Goal: Task Accomplishment & Management: Use online tool/utility

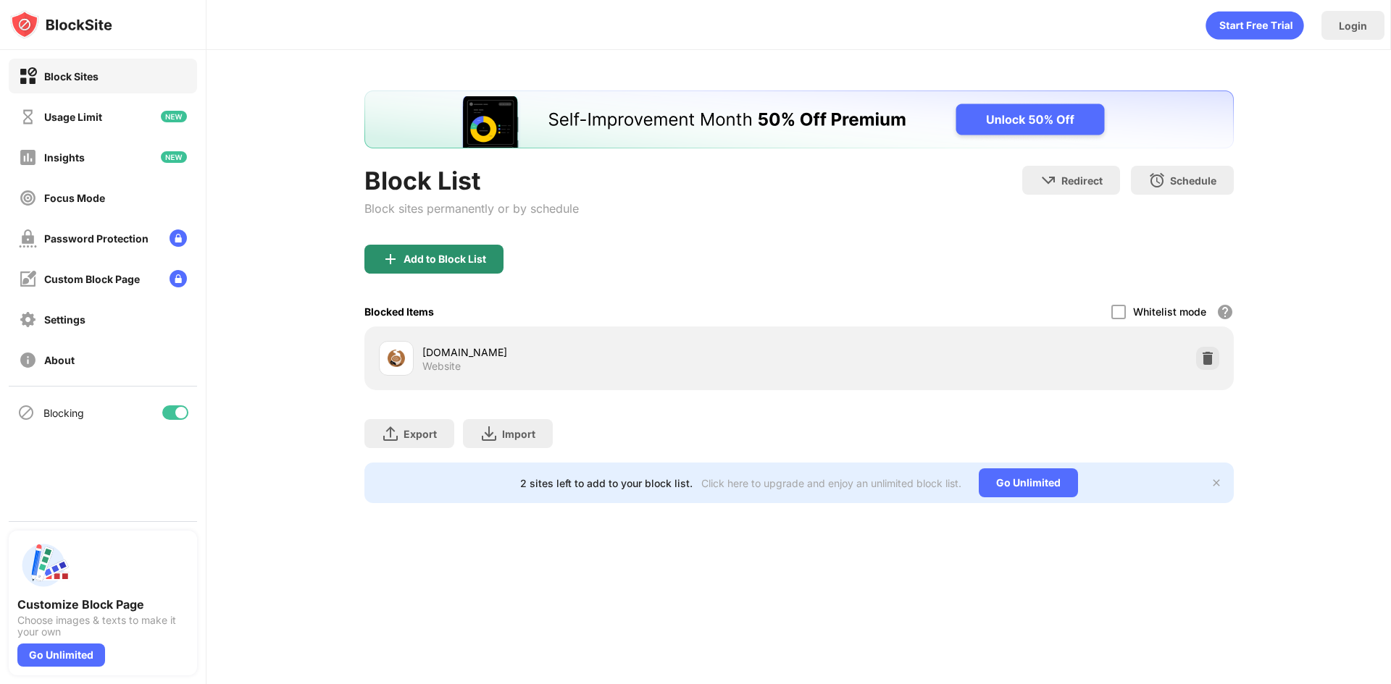
click at [458, 254] on div "Add to Block List" at bounding box center [444, 260] width 83 height 12
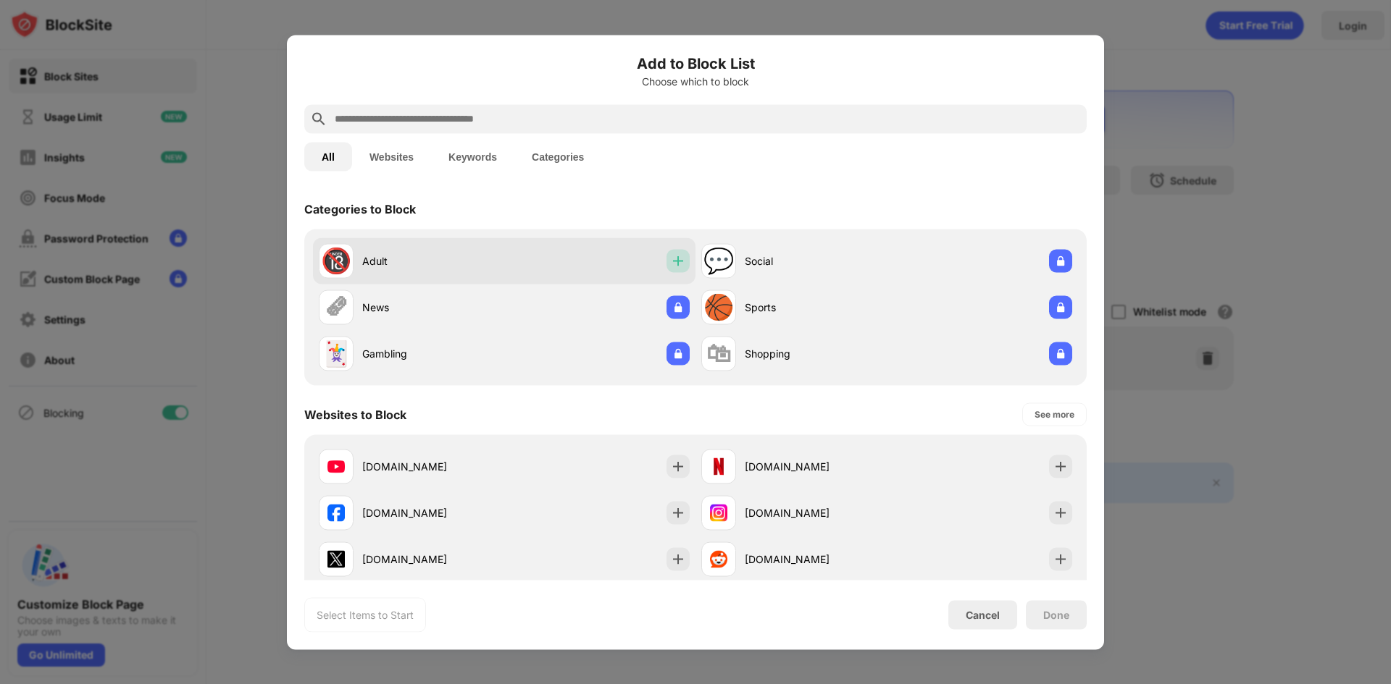
click at [684, 261] on div at bounding box center [677, 260] width 23 height 23
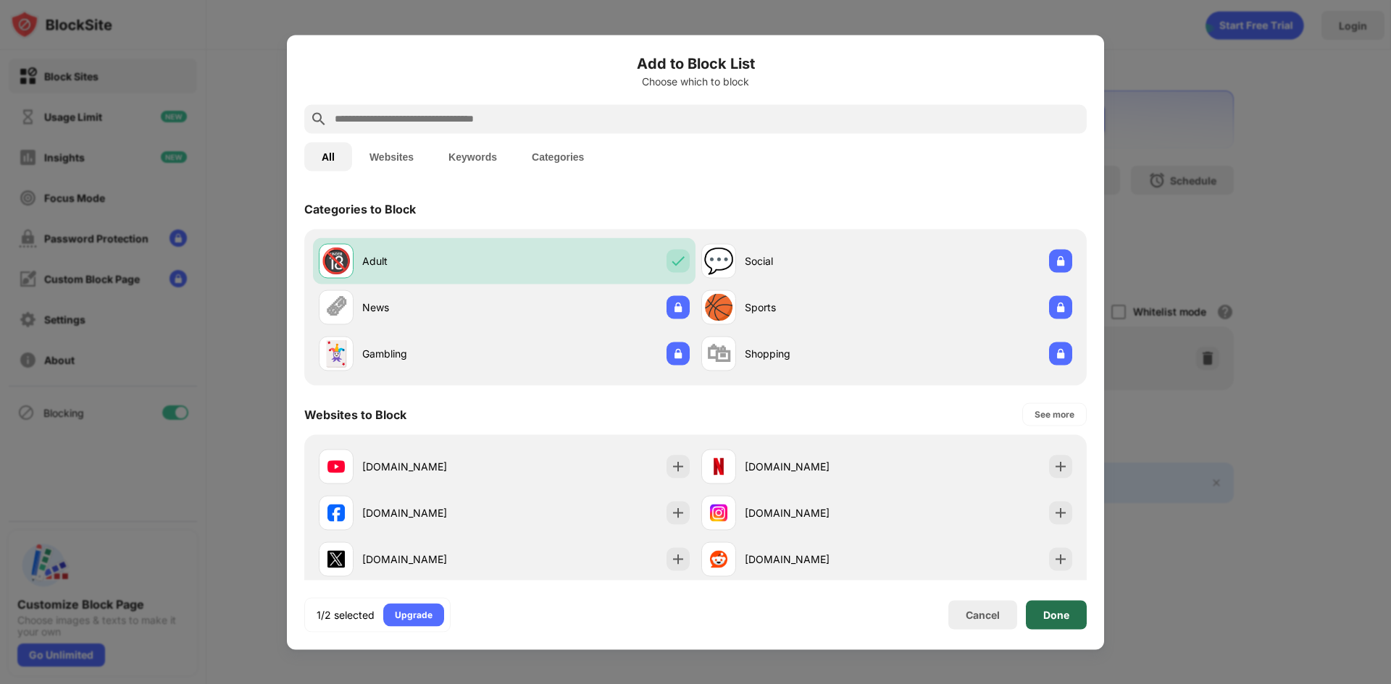
click at [1072, 618] on div "Done" at bounding box center [1056, 614] width 61 height 29
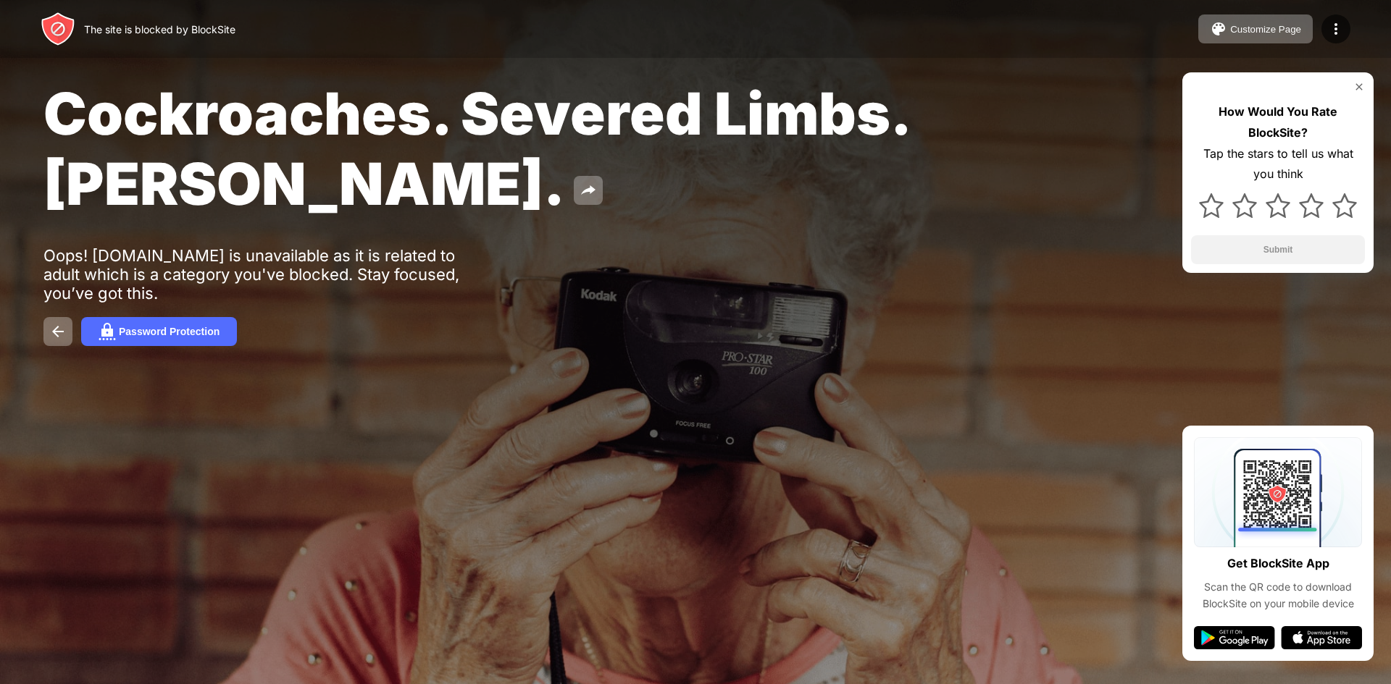
click at [1360, 84] on img at bounding box center [1359, 87] width 12 height 12
